Goal: Information Seeking & Learning: Learn about a topic

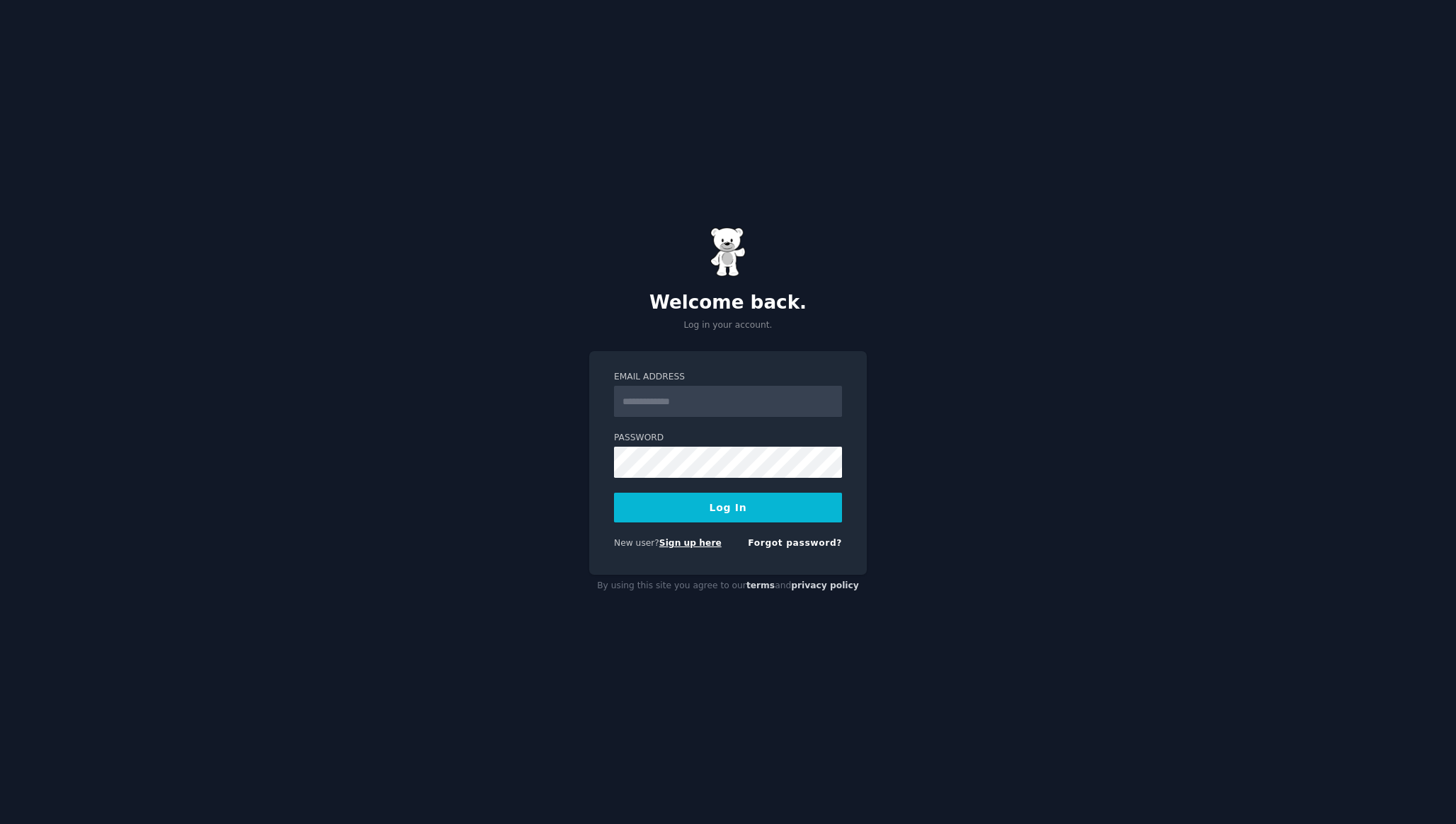
click at [669, 543] on link "Sign up here" at bounding box center [691, 543] width 62 height 10
click at [675, 403] on input "Email Address" at bounding box center [728, 402] width 228 height 31
type input "**********"
click at [614, 492] on button "Log In" at bounding box center [728, 507] width 228 height 30
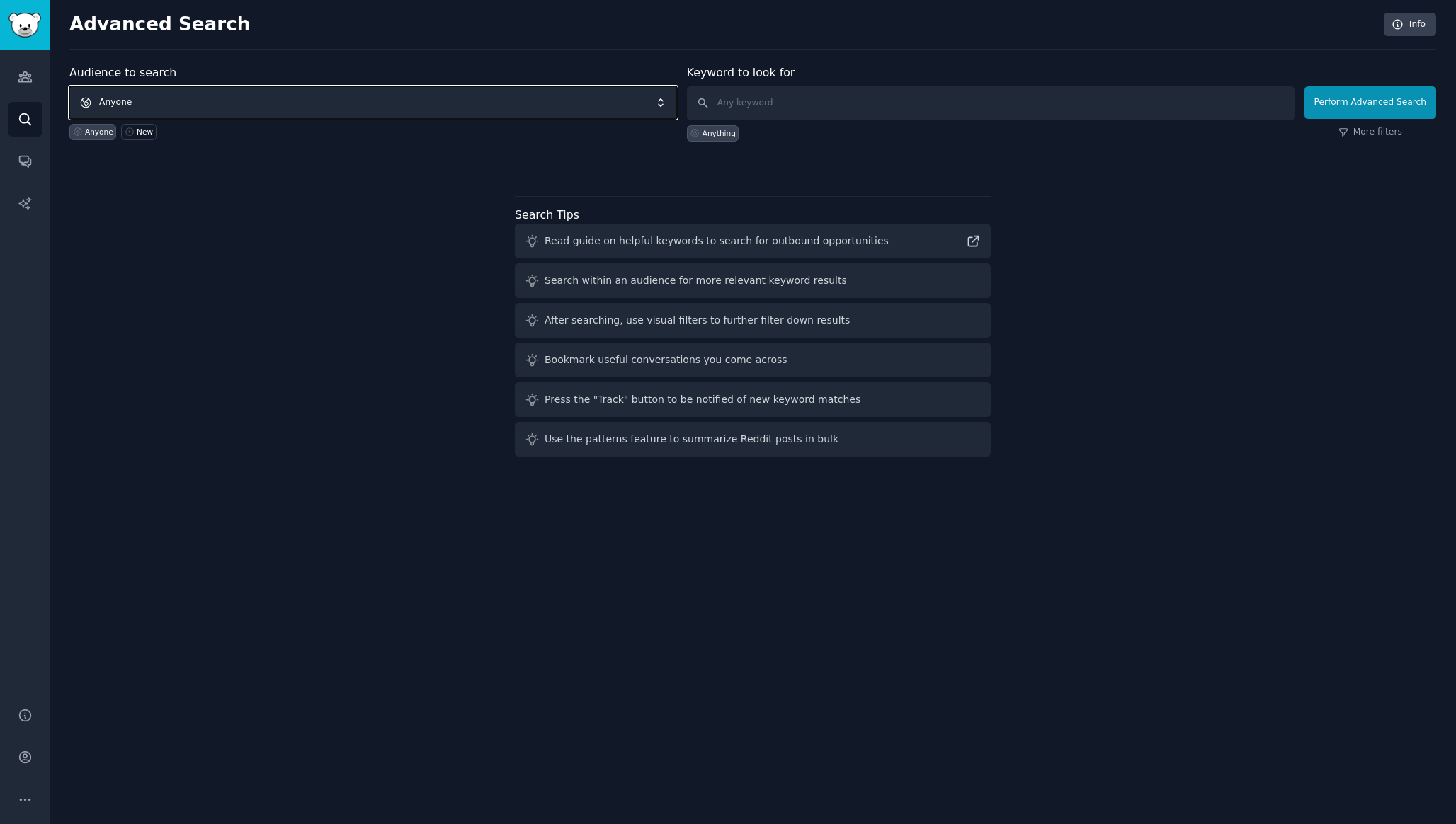
click at [156, 105] on span "Anyone" at bounding box center [373, 103] width 608 height 33
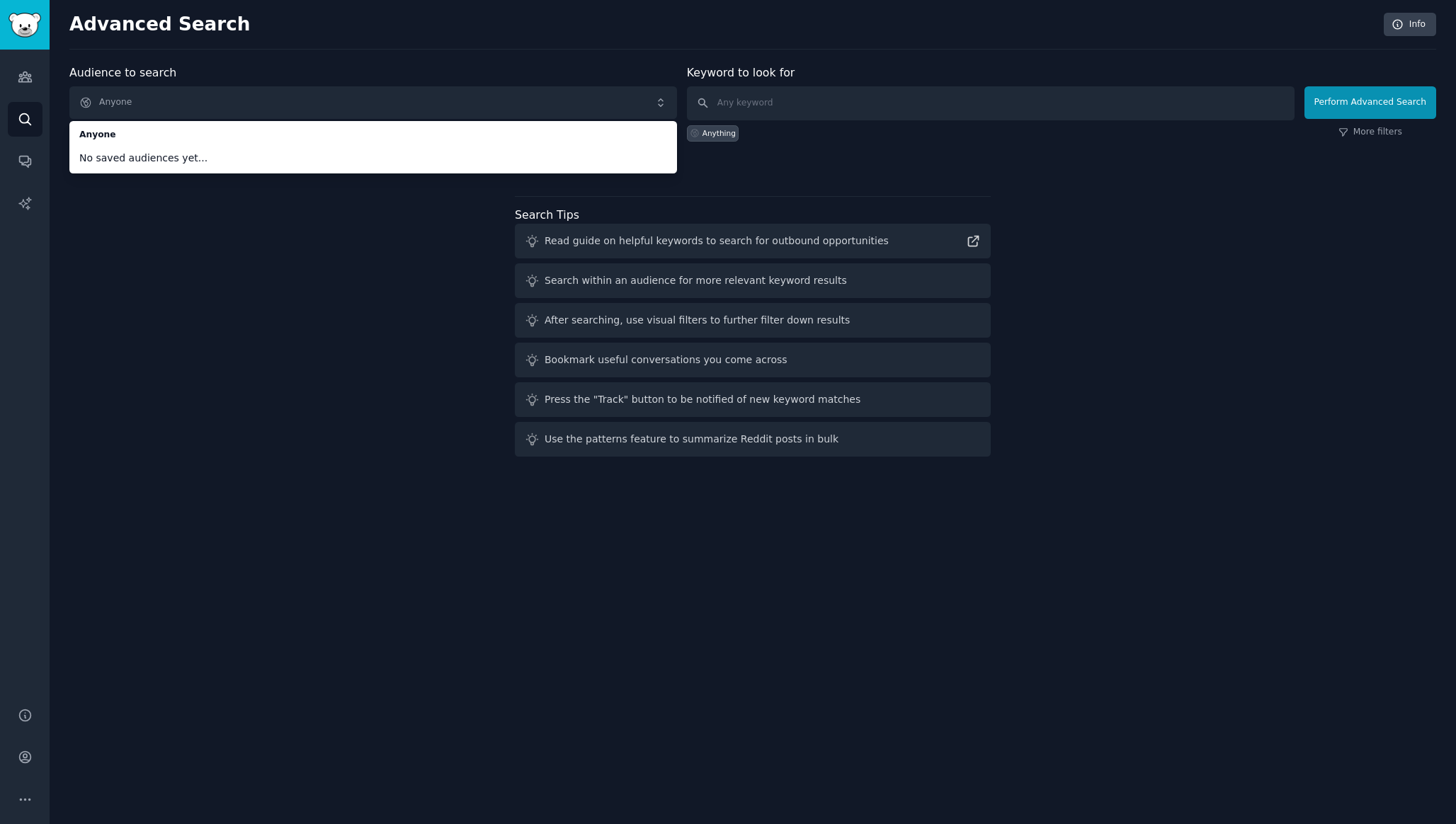
click at [155, 289] on div "Audience to search Anyone Anyone No saved audiences yet... Anyone New Keyword t…" at bounding box center [752, 263] width 1367 height 398
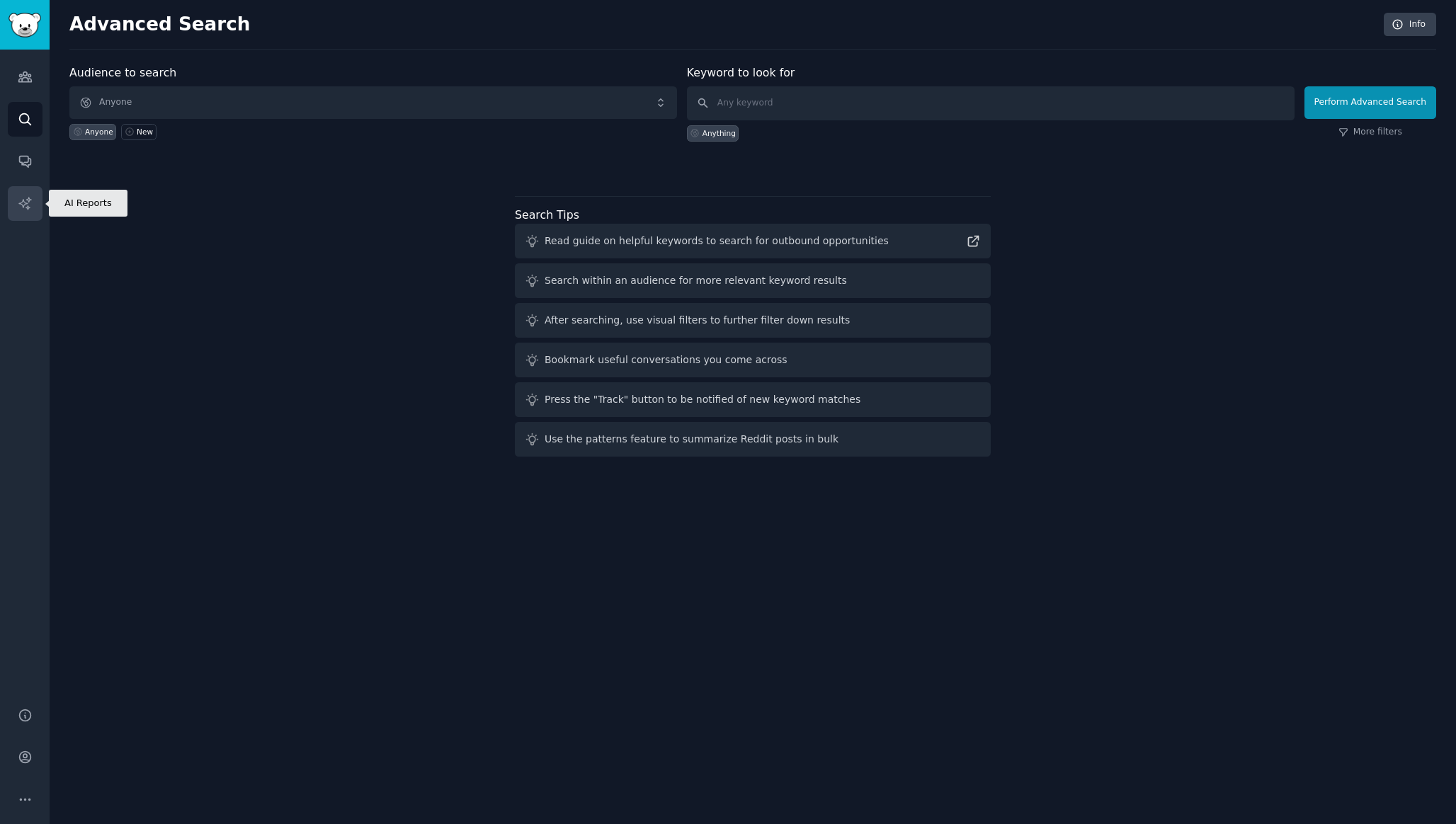
click at [33, 204] on link "AI Reports" at bounding box center [25, 203] width 35 height 35
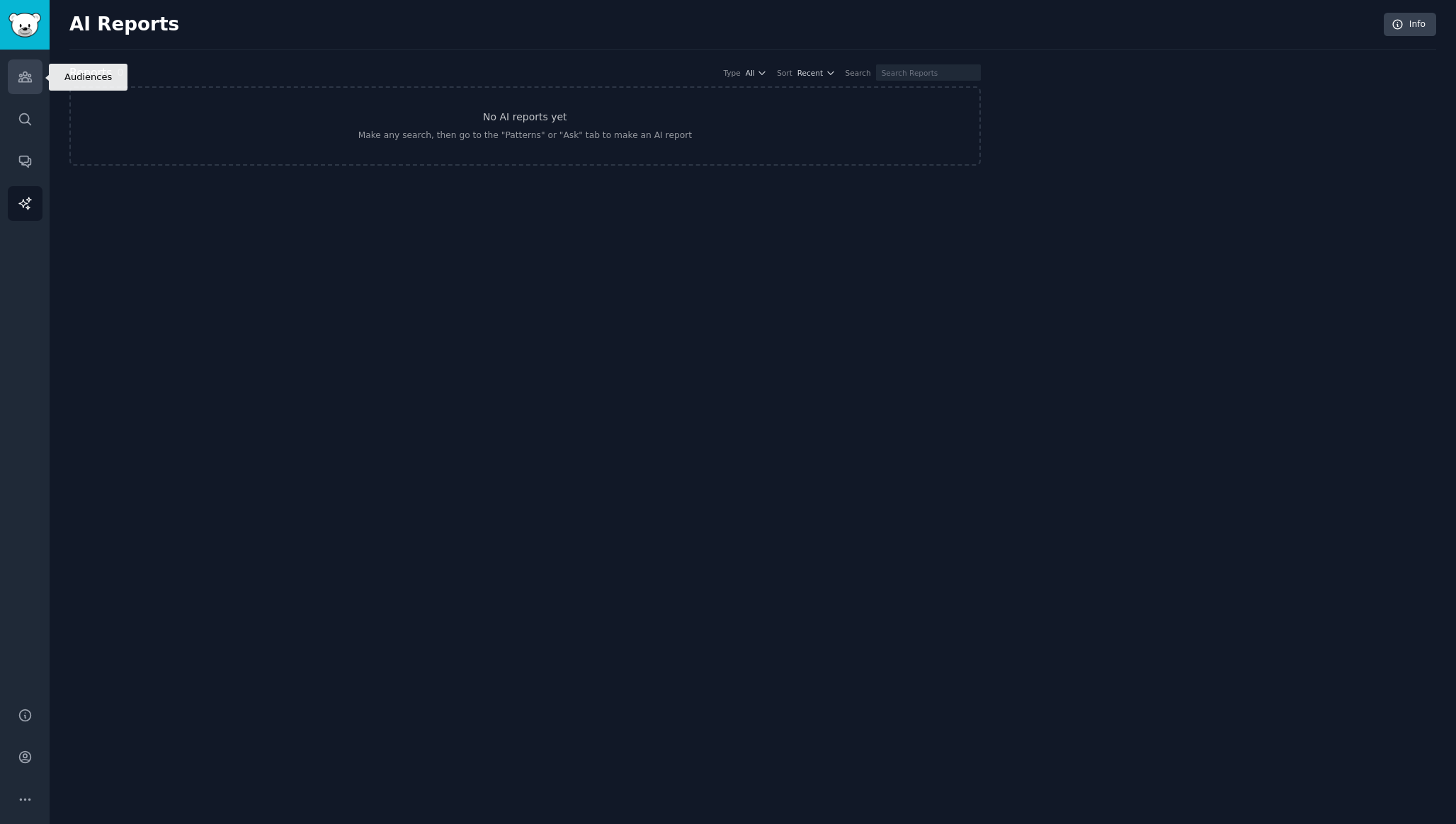
click at [32, 83] on icon "Sidebar" at bounding box center [25, 76] width 15 height 15
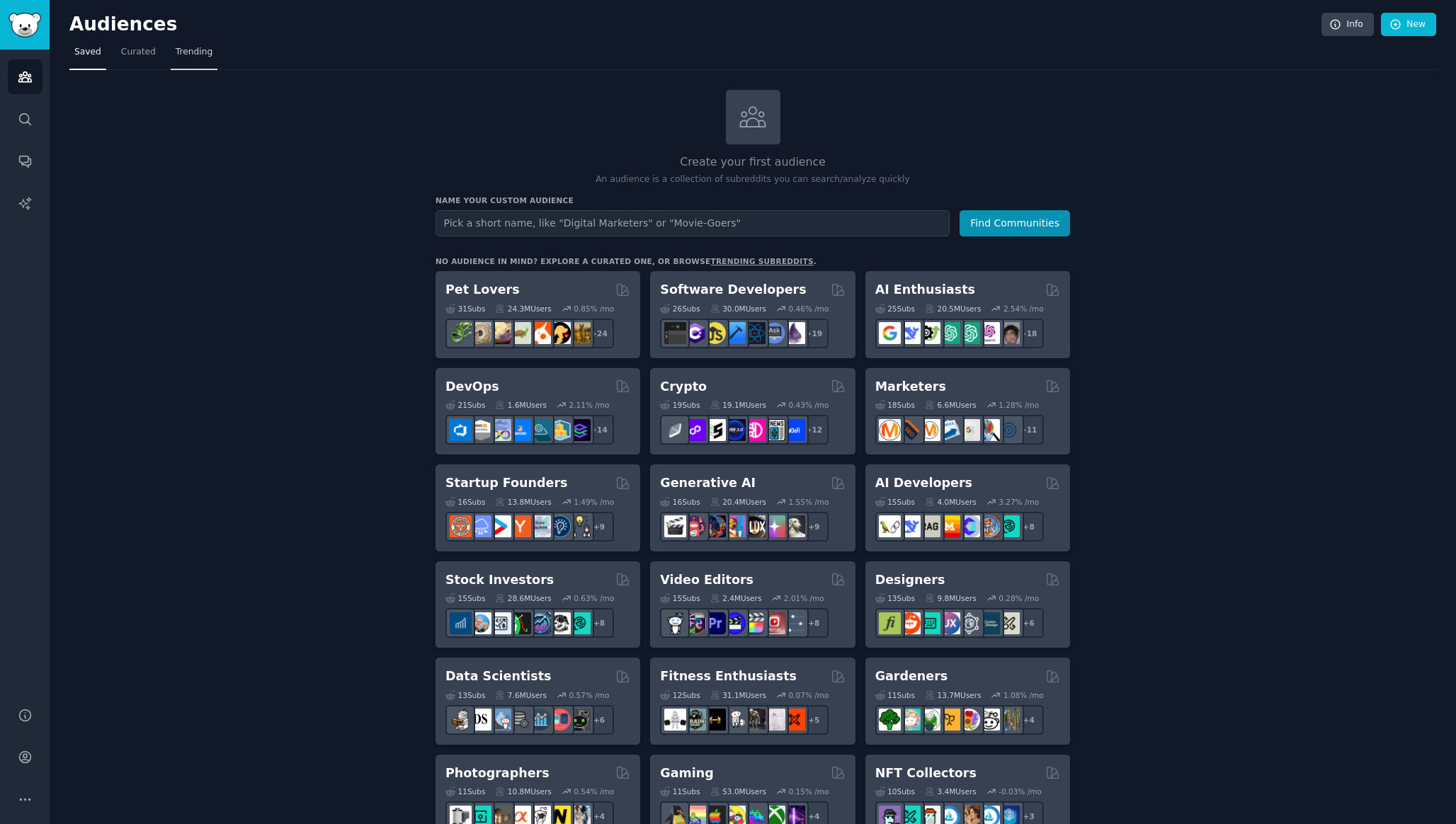
click at [183, 59] on link "Trending" at bounding box center [194, 55] width 47 height 29
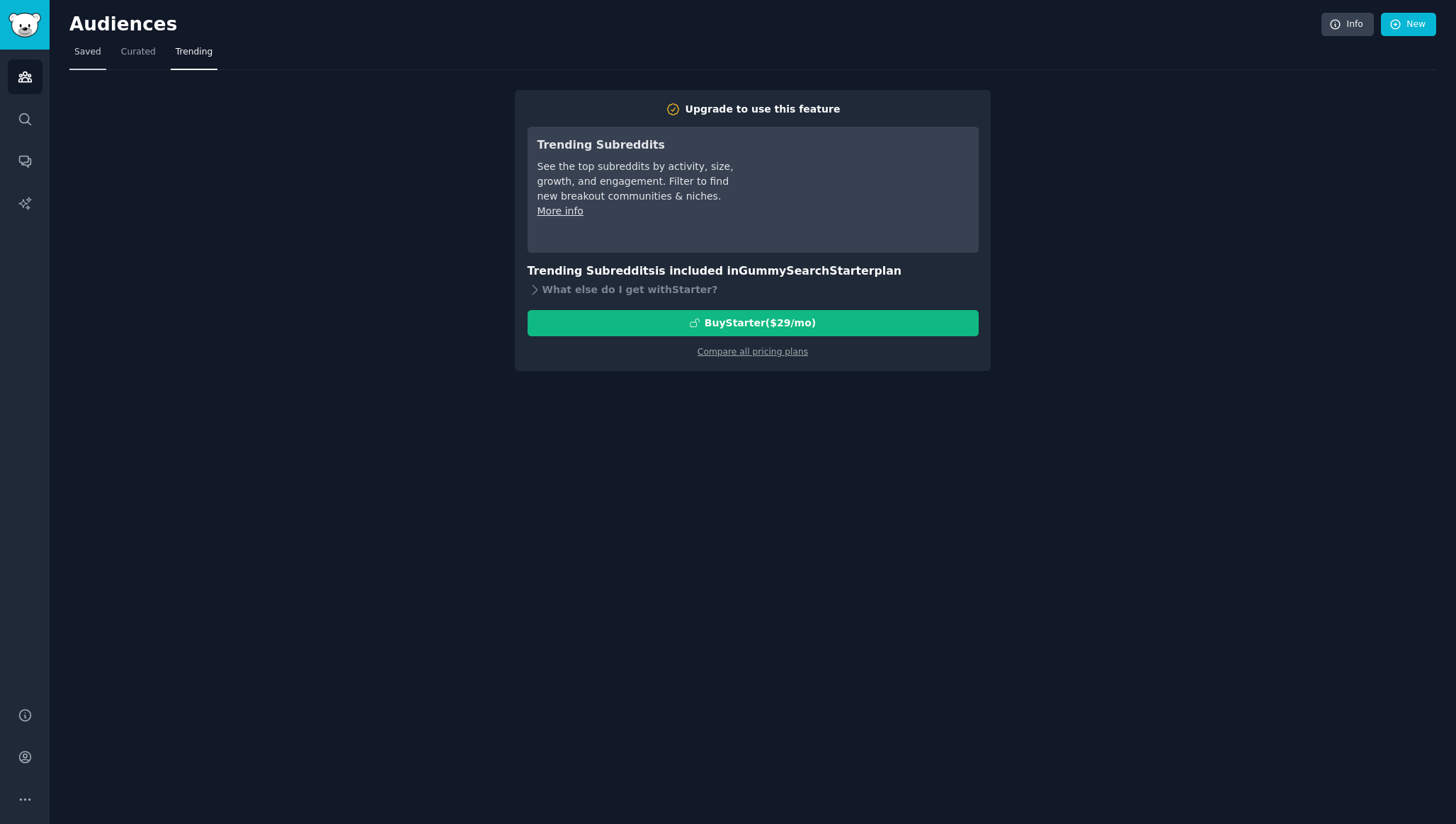
click at [79, 64] on link "Saved" at bounding box center [87, 55] width 37 height 29
